Goal: Task Accomplishment & Management: Use online tool/utility

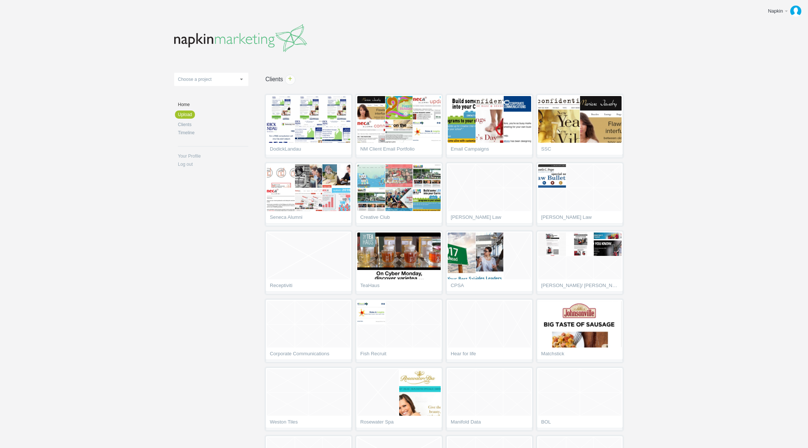
click at [686, 214] on body "Napkin Edit profile Log out Upload 11-1 & 11-2 2016 eNews Redesign 2021 Templat…" at bounding box center [404, 224] width 808 height 448
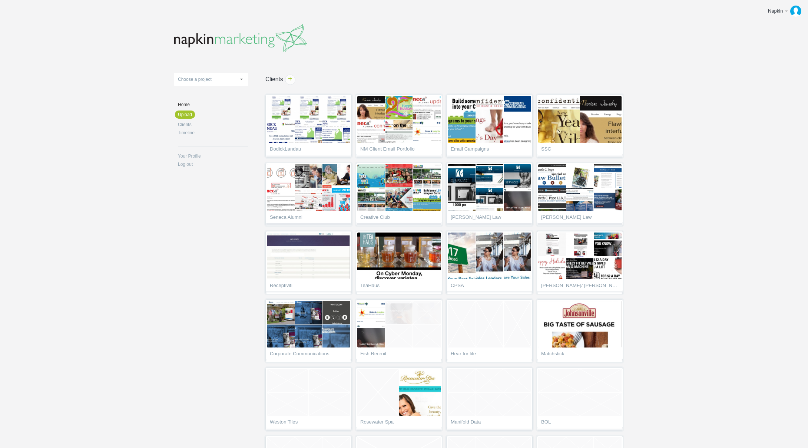
scroll to position [2450, 0]
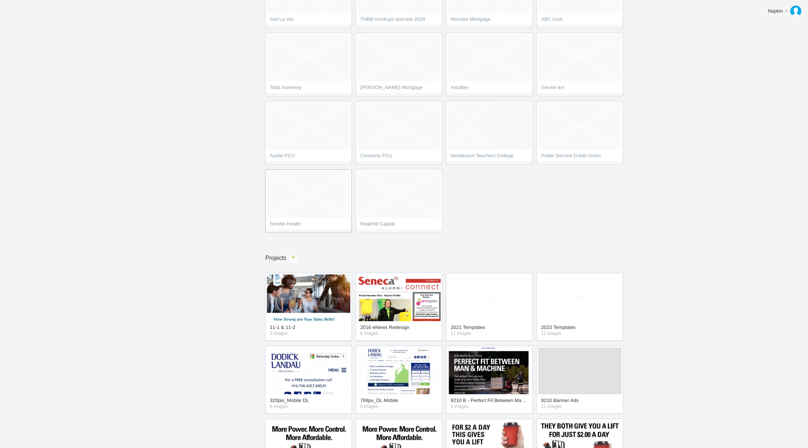
click at [300, 220] on link "Serefin Health" at bounding box center [309, 200] width 86 height 63
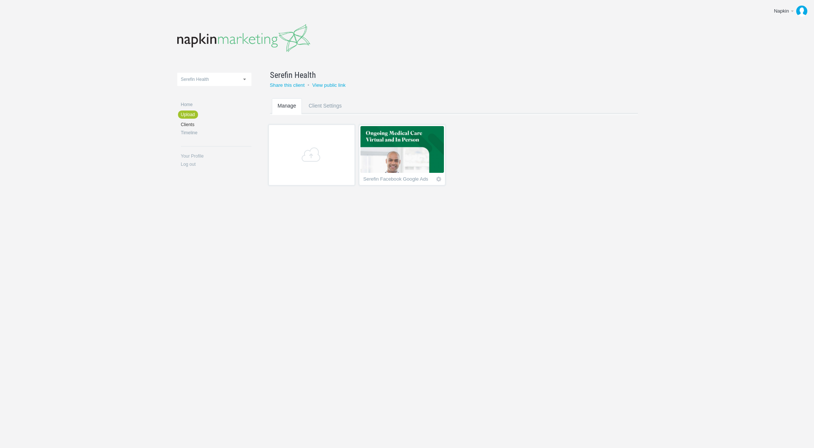
click at [398, 168] on img at bounding box center [401, 149] width 83 height 47
click at [306, 240] on body "Napkin Edit profile Log out Upload DodickLandau NM Client Email Portfolio Email…" at bounding box center [407, 224] width 814 height 448
click at [309, 151] on span "+" at bounding box center [311, 154] width 77 height 15
click at [507, 160] on span "Empty project" at bounding box center [492, 149] width 83 height 47
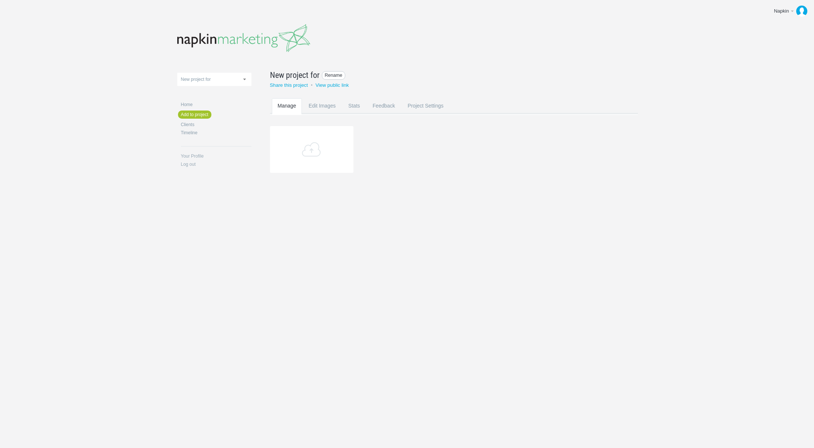
click at [323, 73] on span "Rename" at bounding box center [334, 75] width 24 height 9
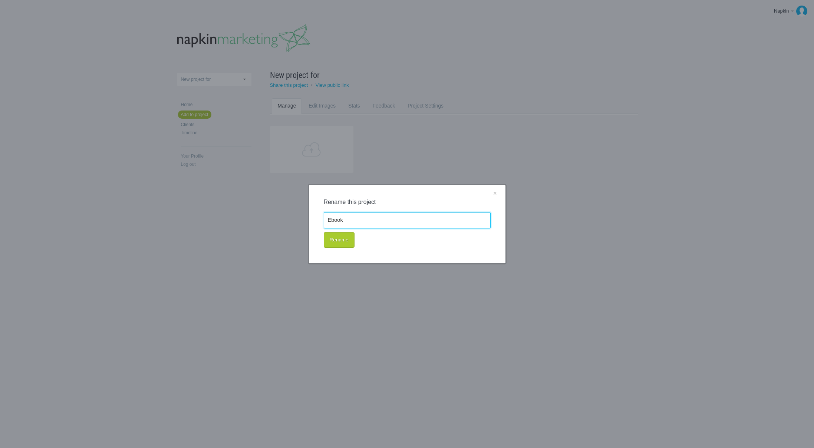
type input "Ebook"
click at [344, 238] on button "Rename" at bounding box center [339, 240] width 31 height 16
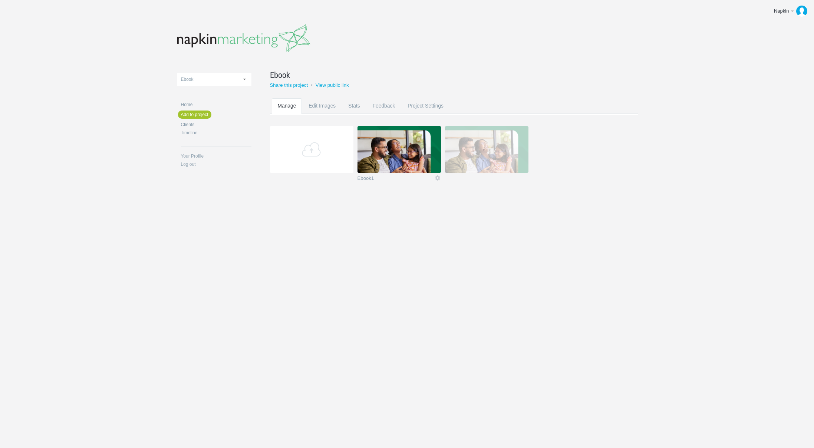
click at [457, 209] on div "11-1 & 11-2 2016 eNews Redesign 2021 Templates 2023 Templates 320pix_Mobile DL …" at bounding box center [407, 113] width 460 height 226
click at [420, 149] on img at bounding box center [398, 149] width 83 height 47
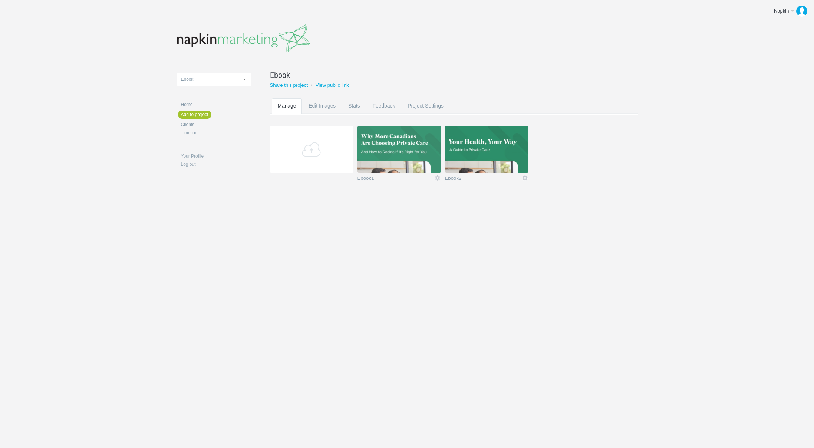
click at [479, 146] on img at bounding box center [486, 149] width 83 height 47
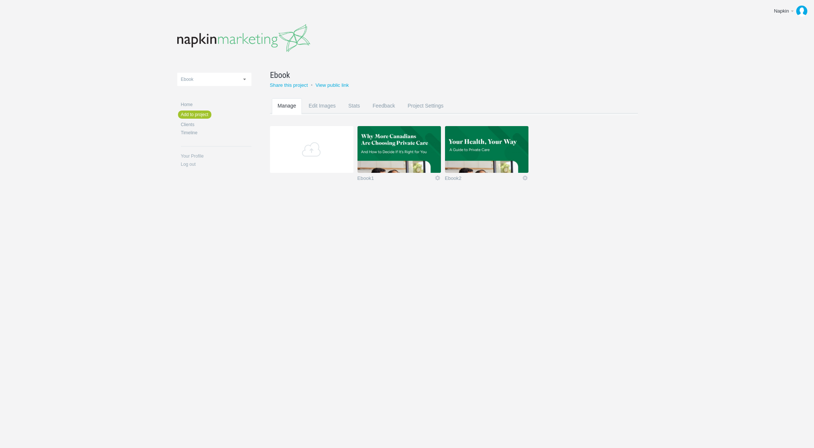
click at [425, 246] on body "Napkin Edit profile Log out Upload 11-1 & 11-2 2016 eNews Redesign 2021 Templat…" at bounding box center [407, 224] width 814 height 448
click at [572, 90] on div "Ebook Rename Share this project • View public link Manage Edit Images Stats Fee…" at bounding box center [435, 132] width 368 height 118
